Goal: Information Seeking & Learning: Check status

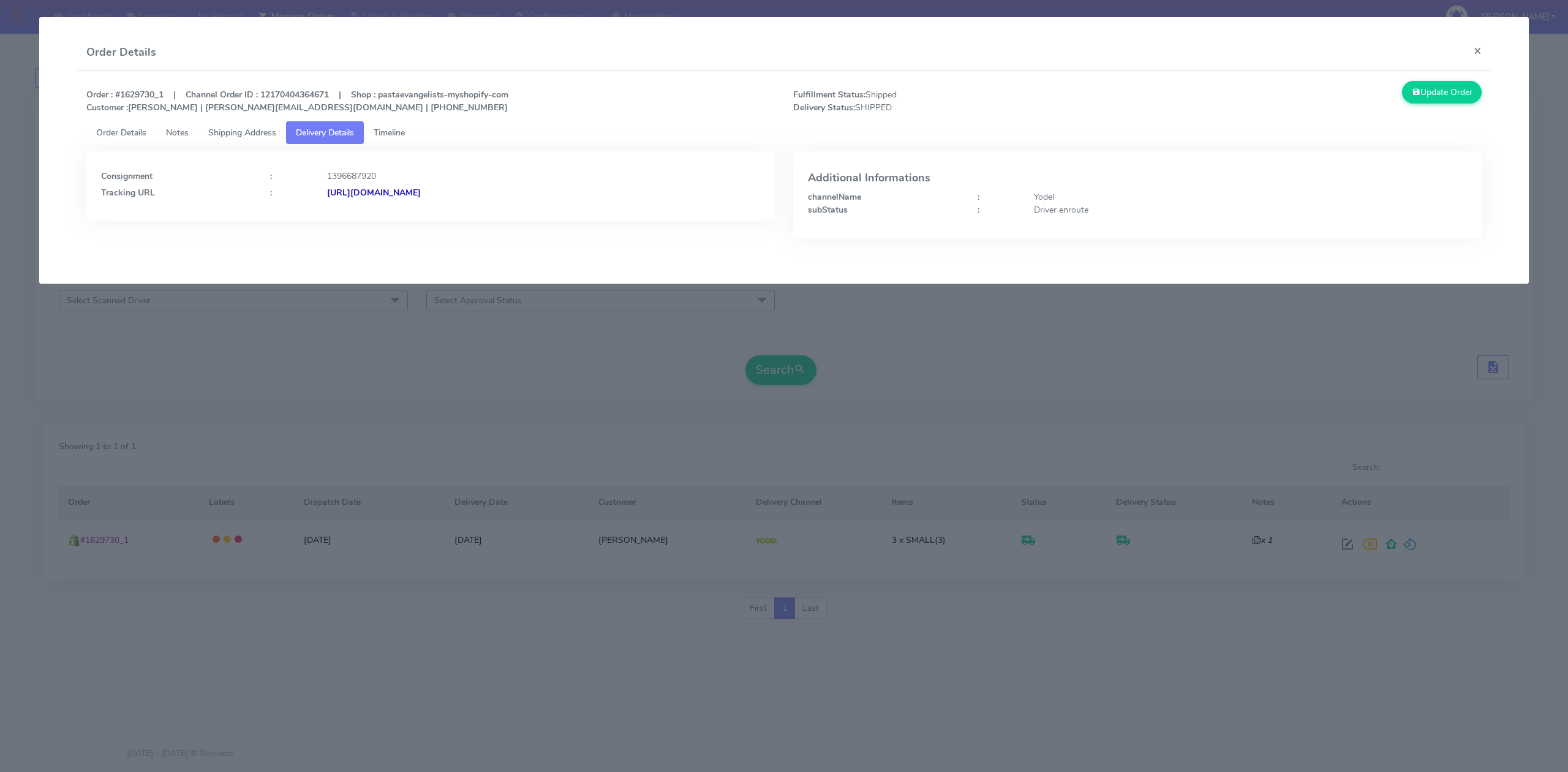
click at [108, 14] on modal-container "Order Details × Order : #1629730_1 | Channel Order ID : 12170404364671 | Shop :…" at bounding box center [784, 386] width 1568 height 772
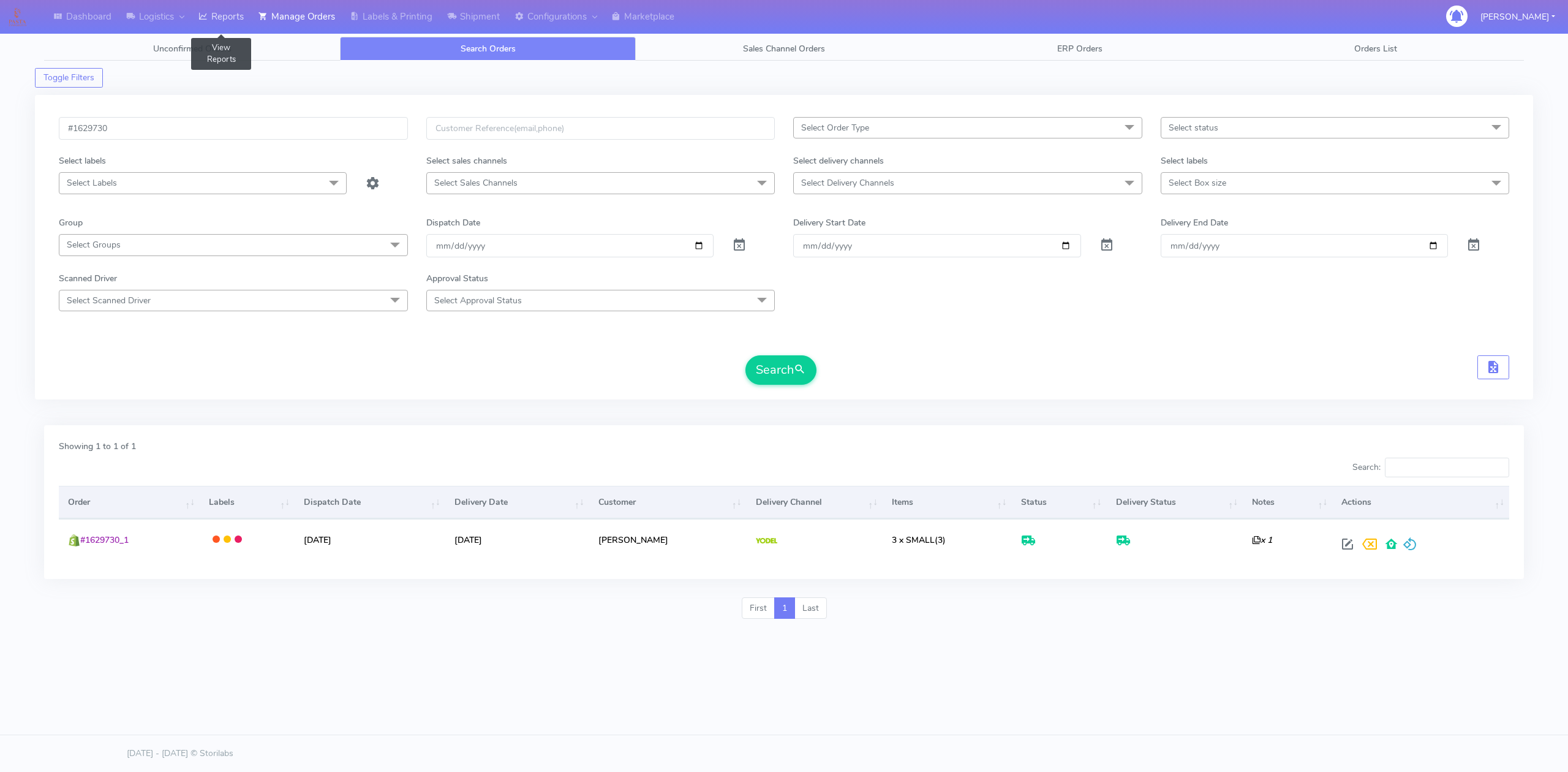
click at [216, 20] on link "Reports" at bounding box center [220, 17] width 60 height 33
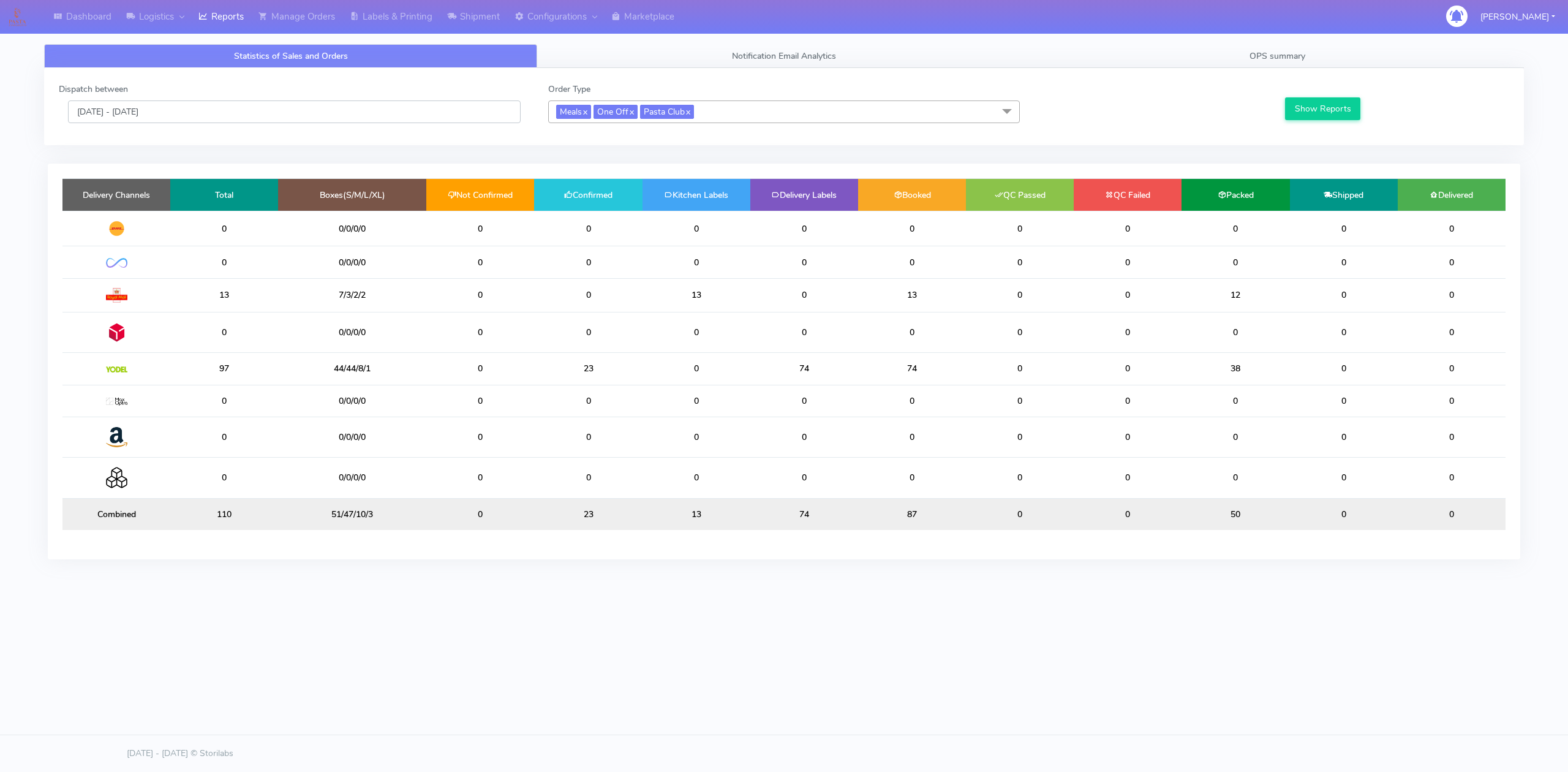
click at [234, 107] on input "[DATE] - [DATE]" at bounding box center [294, 112] width 452 height 23
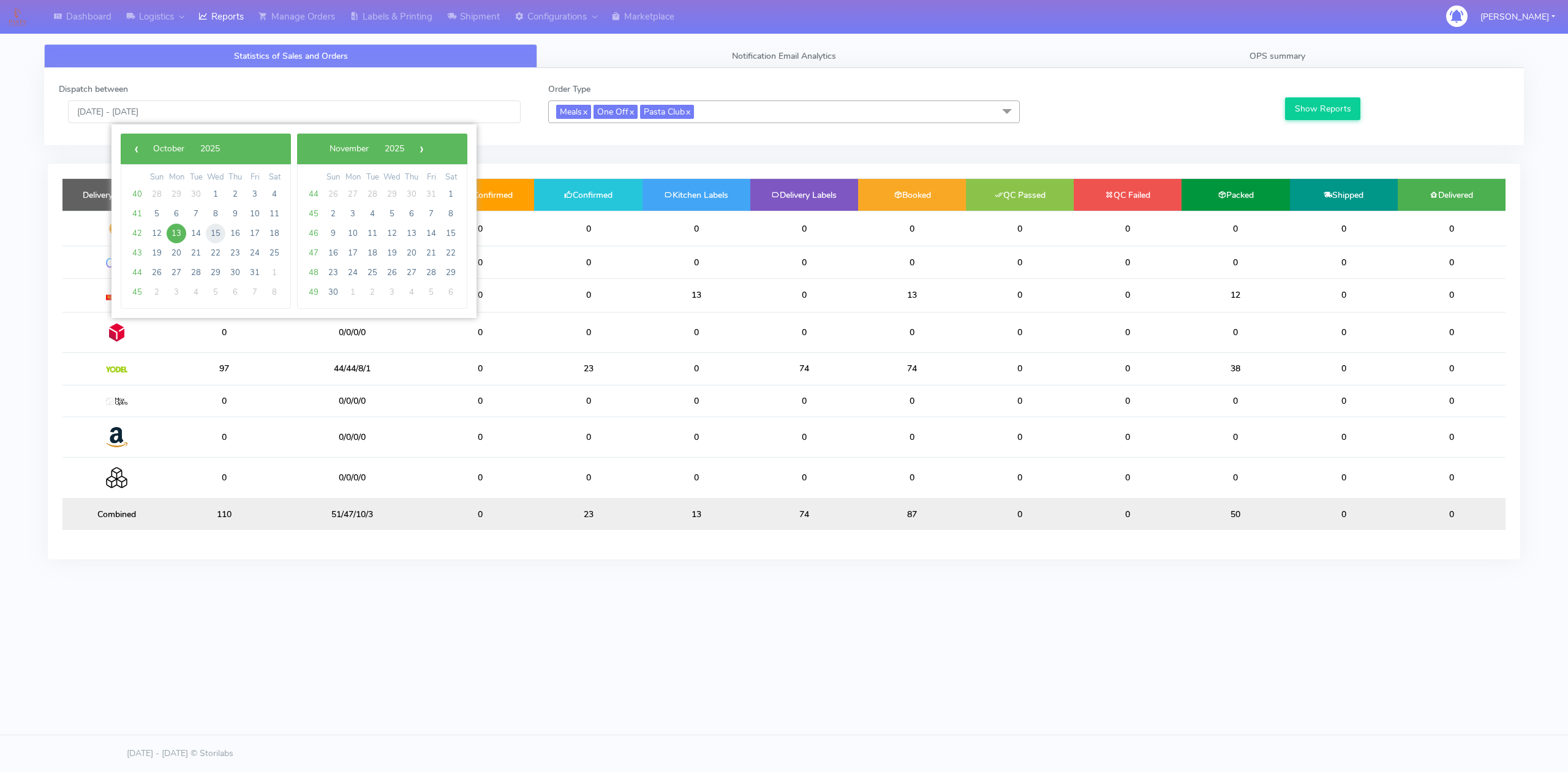
click at [214, 233] on span "15" at bounding box center [216, 233] width 20 height 20
type input "[DATE] - [DATE]"
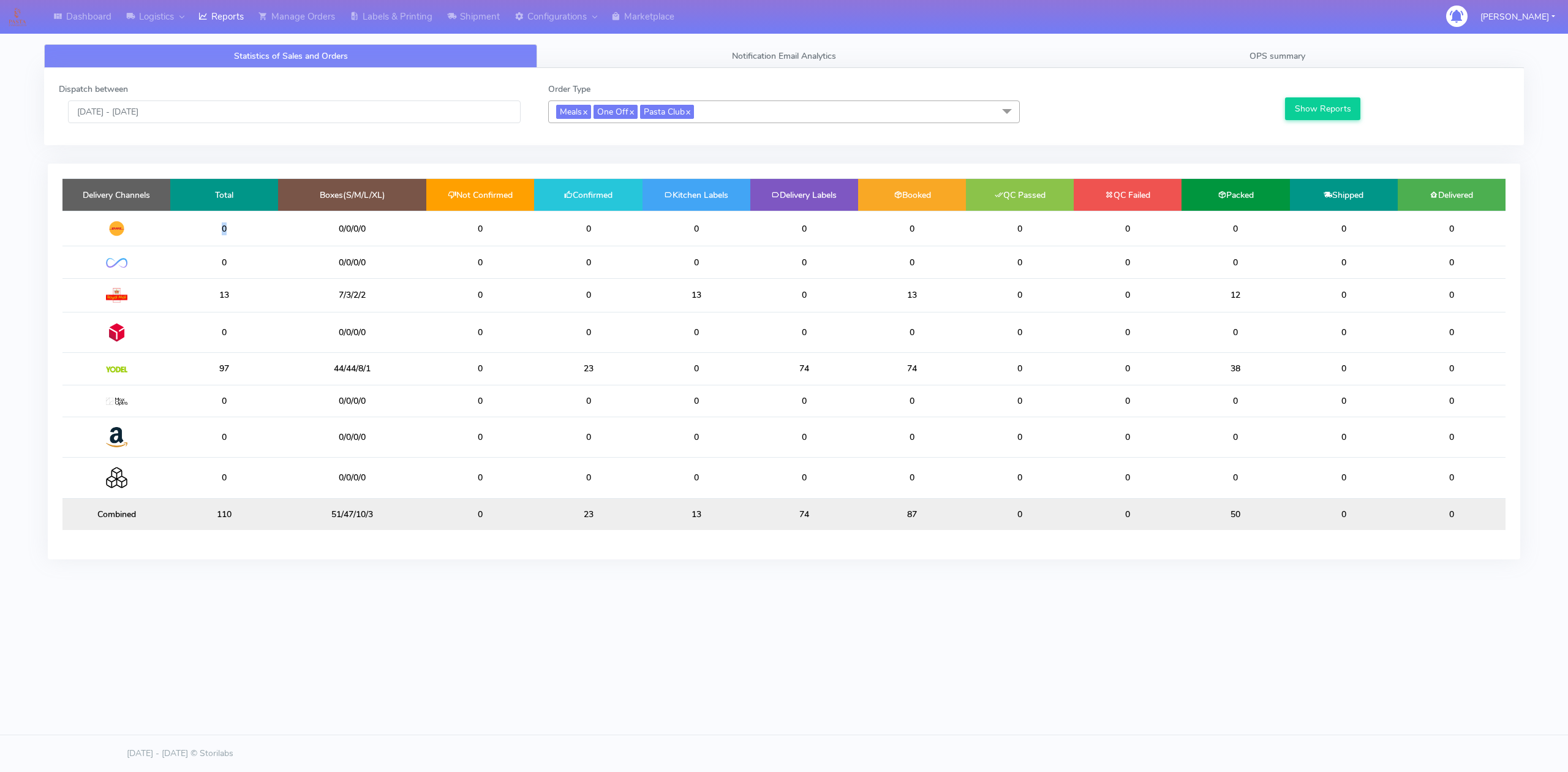
click at [214, 233] on td "0" at bounding box center [224, 228] width 108 height 36
click at [1304, 114] on button "Show Reports" at bounding box center [1322, 109] width 75 height 23
